Goal: Use online tool/utility

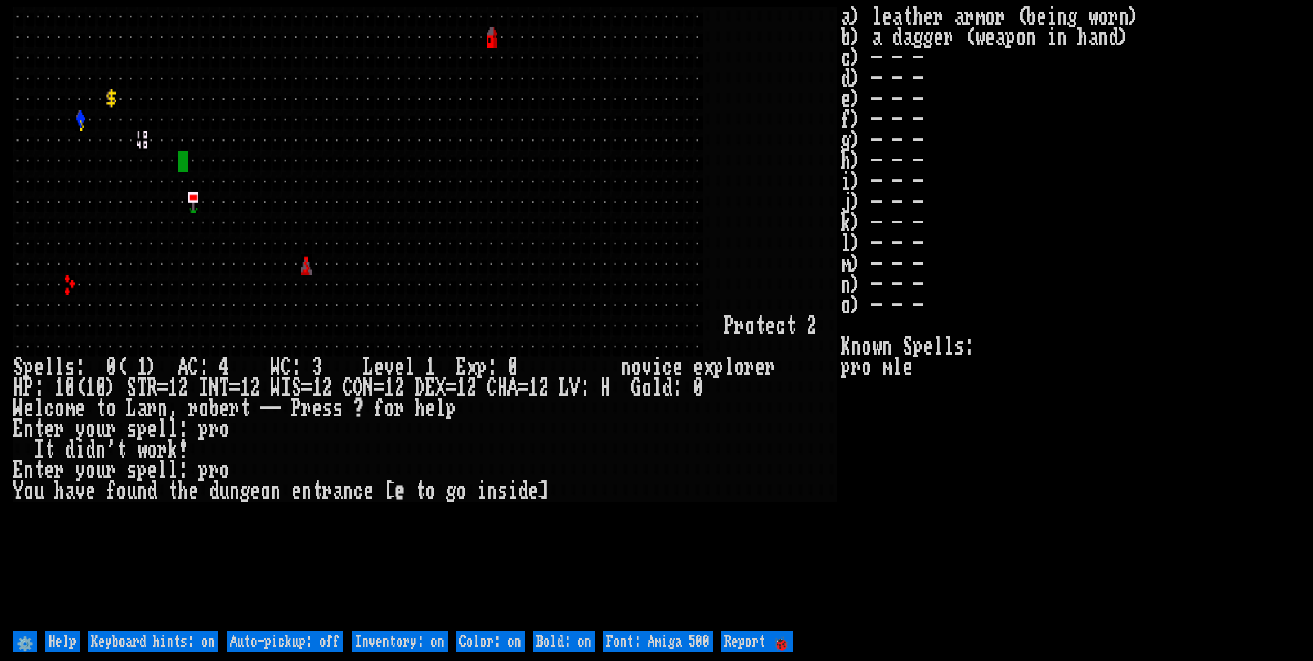
click at [319, 637] on off "Auto-pickup: off" at bounding box center [285, 641] width 117 height 21
type off "Auto-pickup: on"
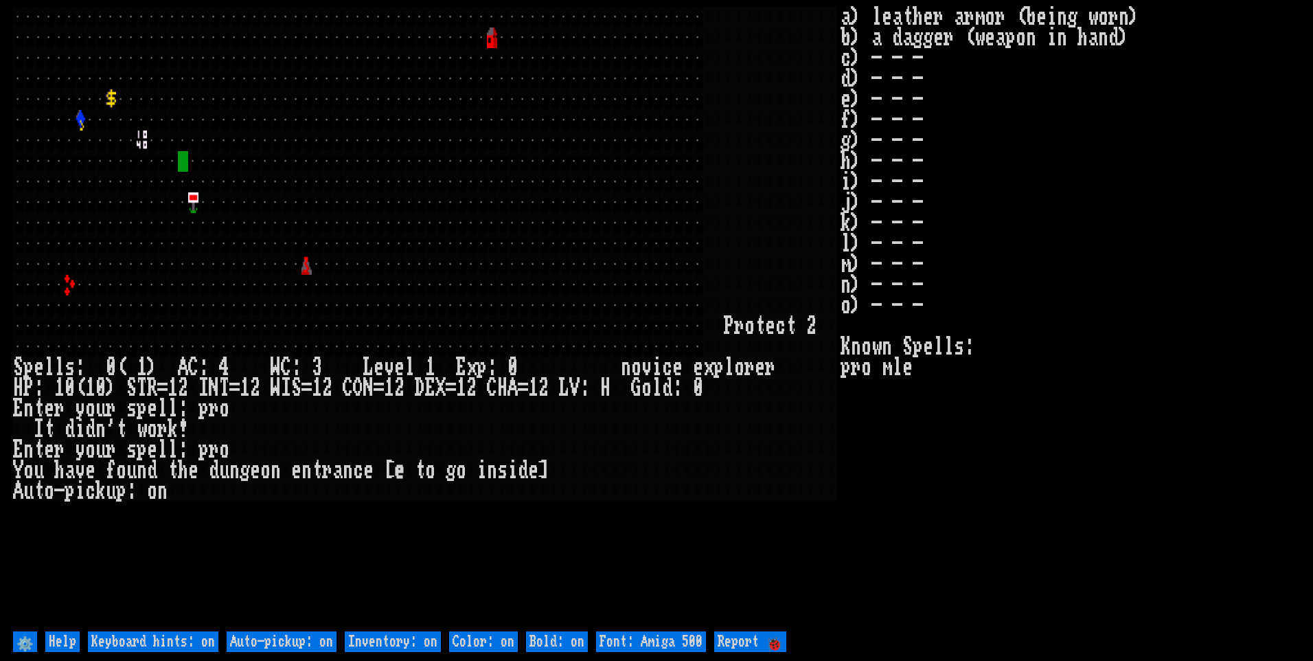
click at [393, 643] on on "Inventory: on" at bounding box center [393, 641] width 96 height 21
type on "Inventory: off"
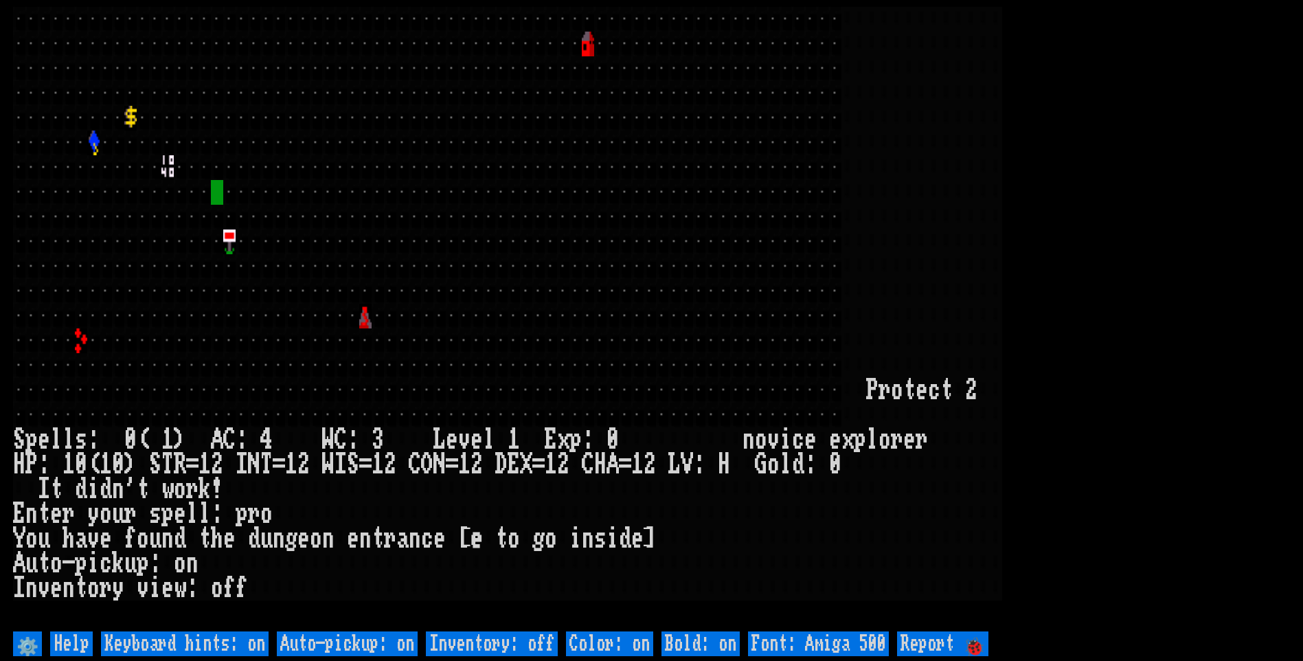
click at [807, 637] on 500 "Font: Amiga 500" at bounding box center [818, 643] width 141 height 25
type 500 "Font: Amiga 1200"
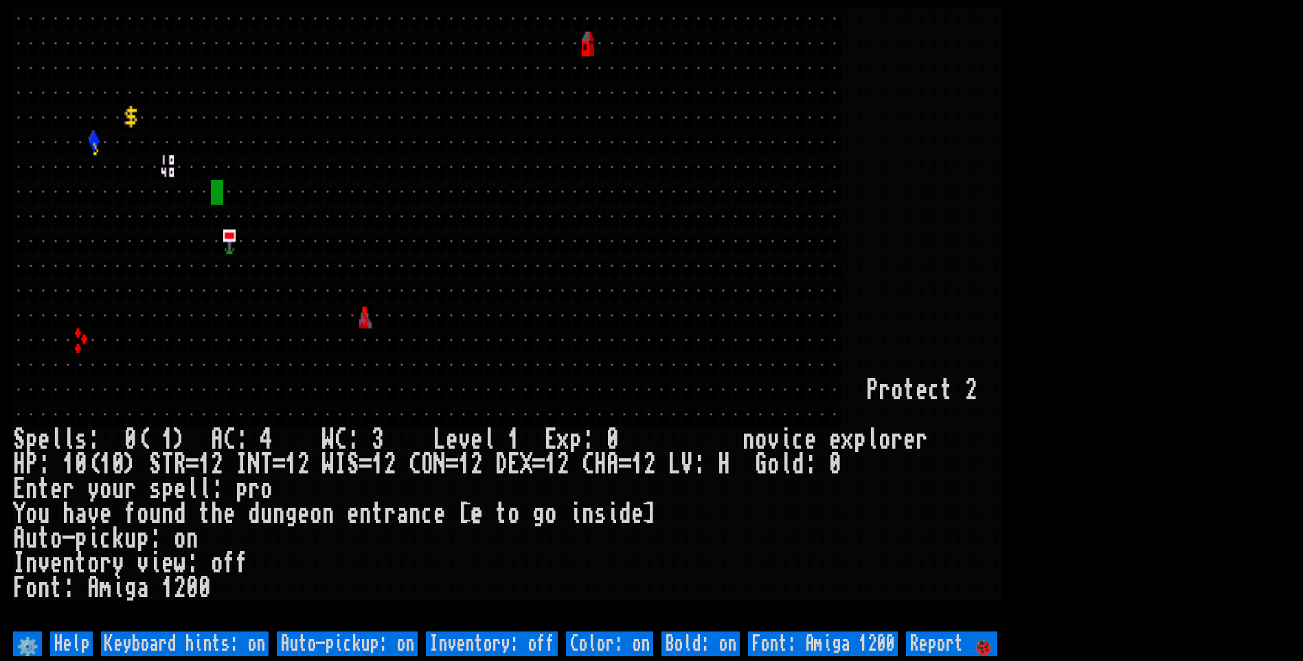
click at [1132, 418] on larn at bounding box center [651, 317] width 1277 height 621
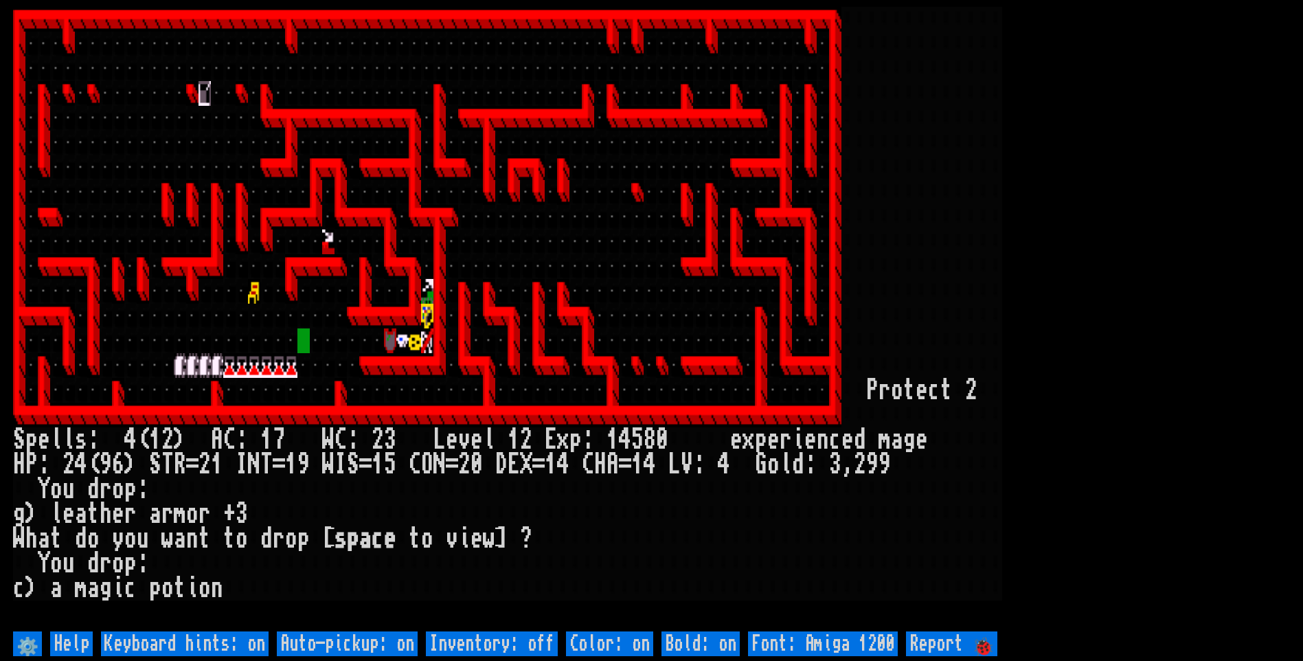
click at [376, 646] on off "Auto-pickup: on" at bounding box center [347, 643] width 141 height 25
type off "Auto-pickup: off"
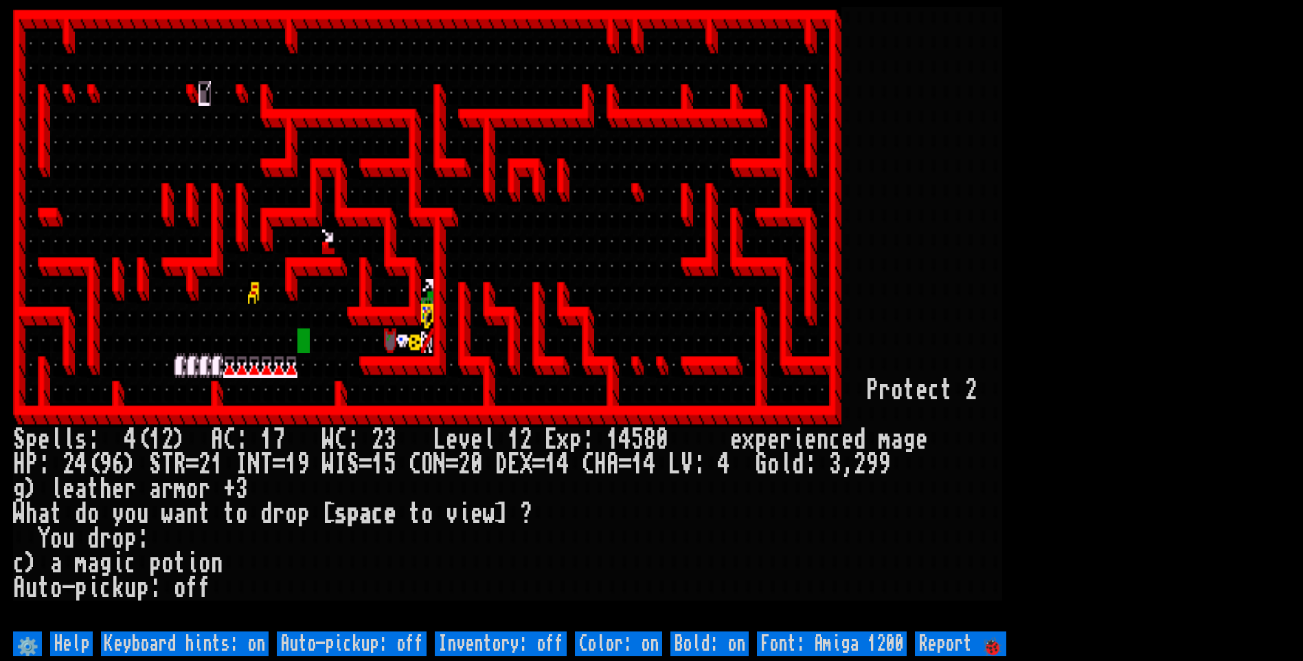
drag, startPoint x: 376, startPoint y: 646, endPoint x: 349, endPoint y: 652, distance: 28.0
click at [349, 652] on off "Auto-pickup: off" at bounding box center [352, 643] width 150 height 25
type off "Auto-pickup: on"
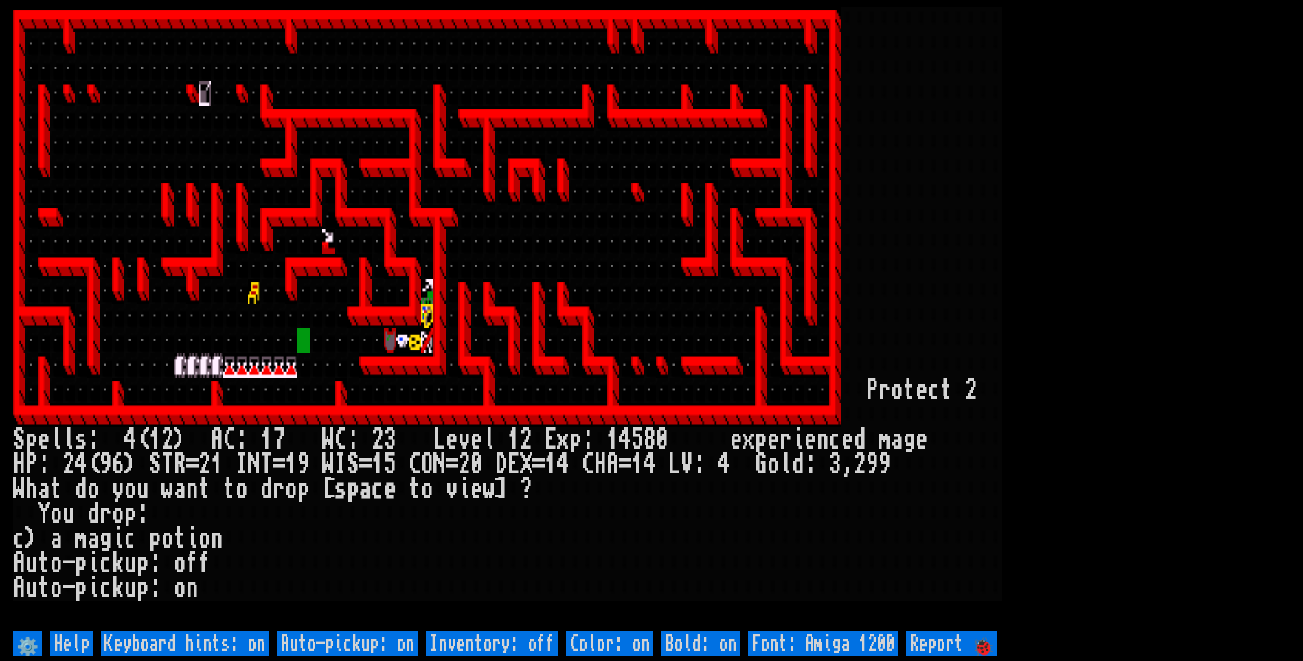
drag, startPoint x: 341, startPoint y: 639, endPoint x: 341, endPoint y: 653, distance: 14.4
click at [341, 650] on off "Auto-pickup: on" at bounding box center [347, 643] width 141 height 25
type off "Auto-pickup: off"
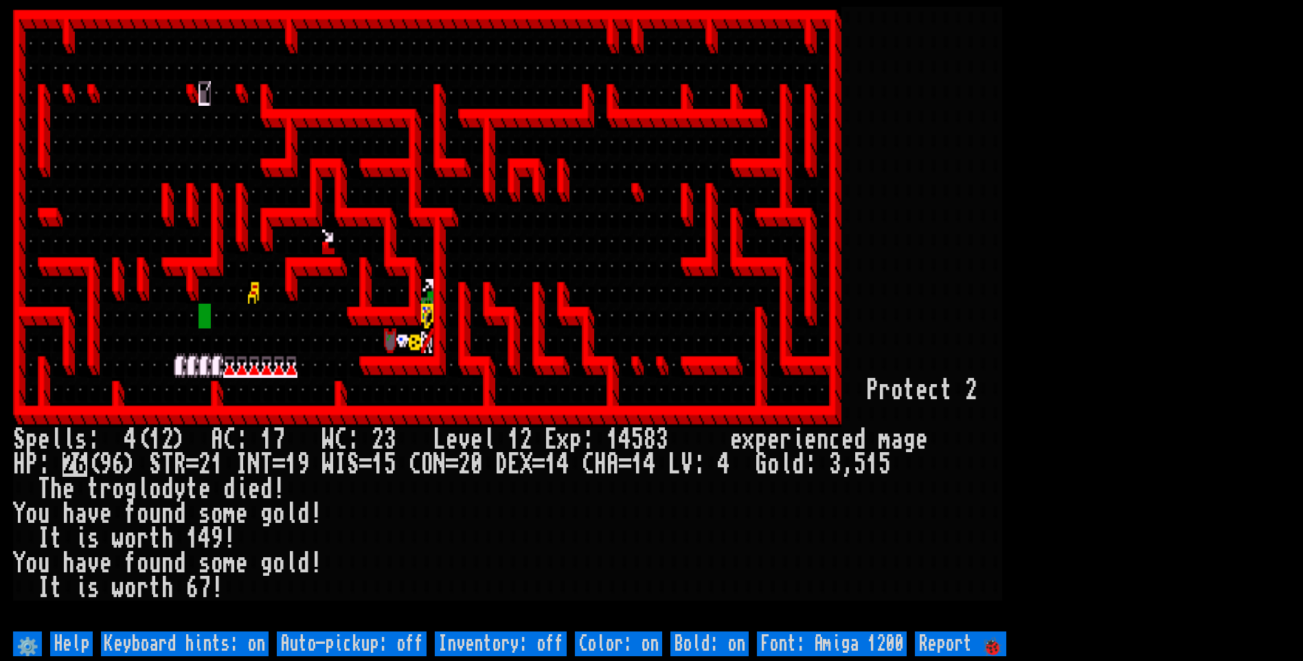
click at [341, 653] on off "Auto-pickup: off" at bounding box center [352, 643] width 150 height 25
type off "Auto-pickup: on"
